Goal: Information Seeking & Learning: Learn about a topic

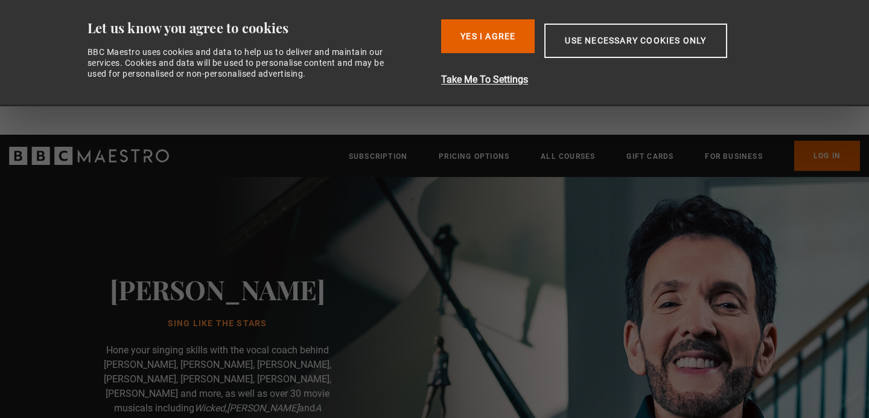
scroll to position [0, 158]
click at [811, 83] on div "Consent Details [#IABV2SETTINGS#] About Let us know you agree to cookies BBC Ma…" at bounding box center [434, 53] width 761 height 106
click at [604, 58] on button "Use necessary cookies only" at bounding box center [636, 41] width 182 height 34
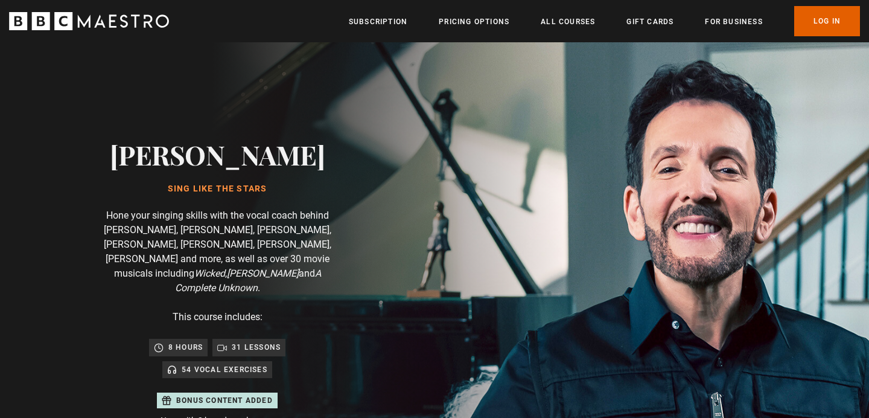
scroll to position [0, 949]
click at [488, 18] on link "Pricing Options" at bounding box center [474, 22] width 71 height 12
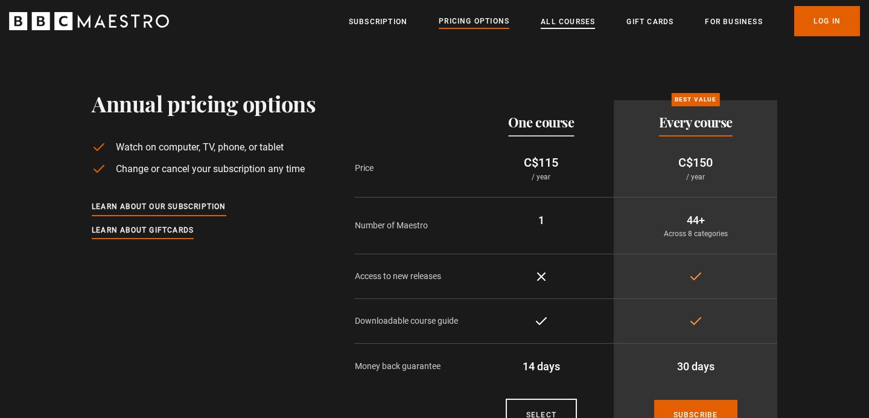
click at [575, 21] on link "All Courses" at bounding box center [568, 22] width 54 height 12
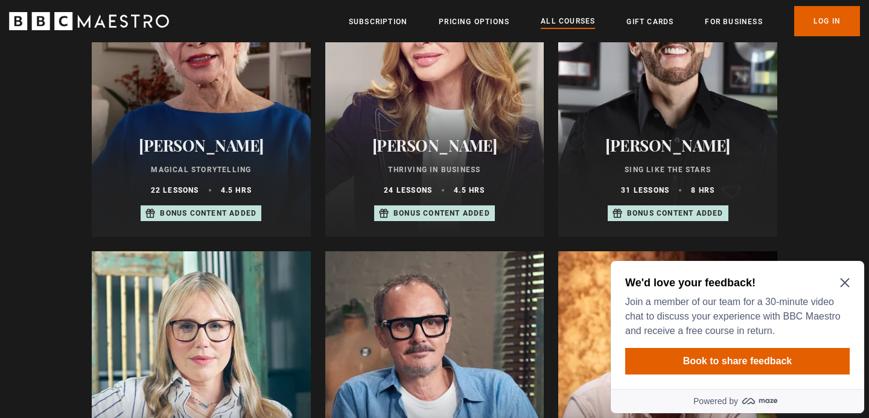
scroll to position [854, 0]
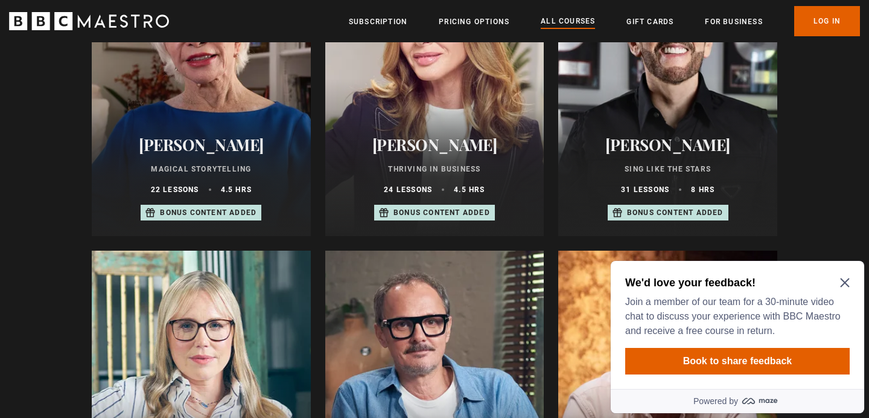
click at [666, 163] on div "Eric Vetro Sing Like the Stars 31 lessons 8 hrs Bonus content added" at bounding box center [667, 178] width 219 height 115
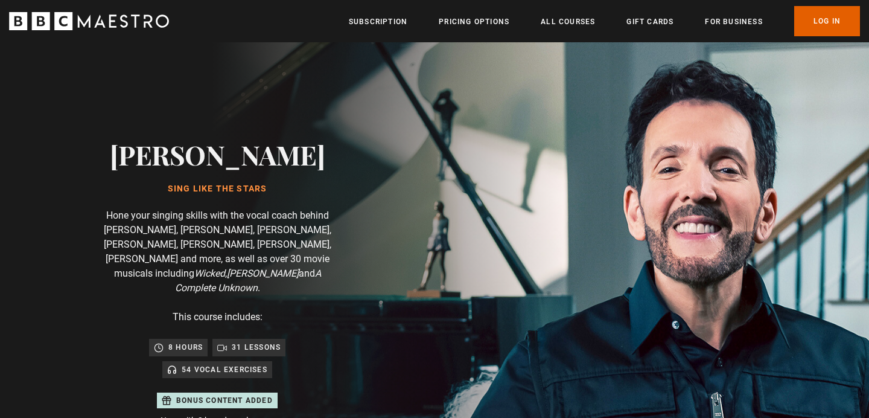
scroll to position [0, 316]
